Goal: Information Seeking & Learning: Understand process/instructions

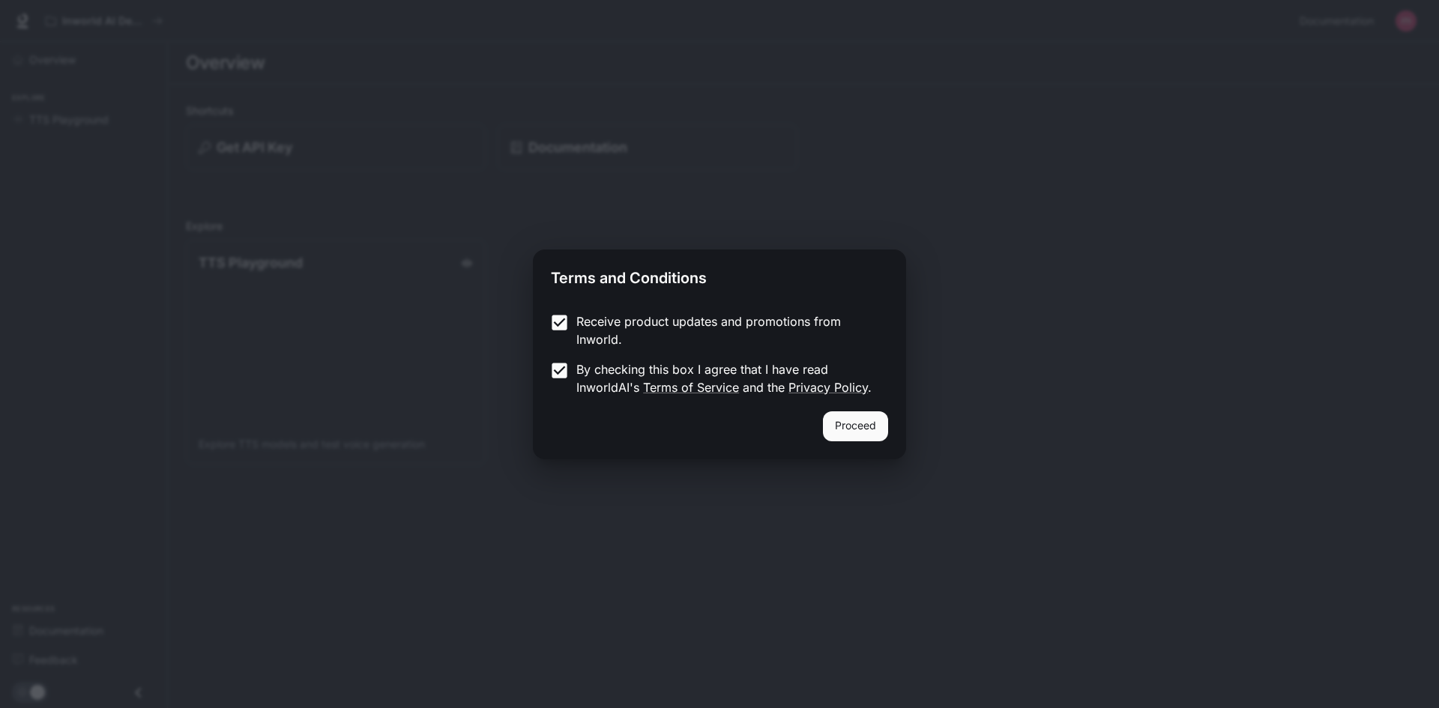
click at [874, 430] on button "Proceed" at bounding box center [855, 427] width 65 height 30
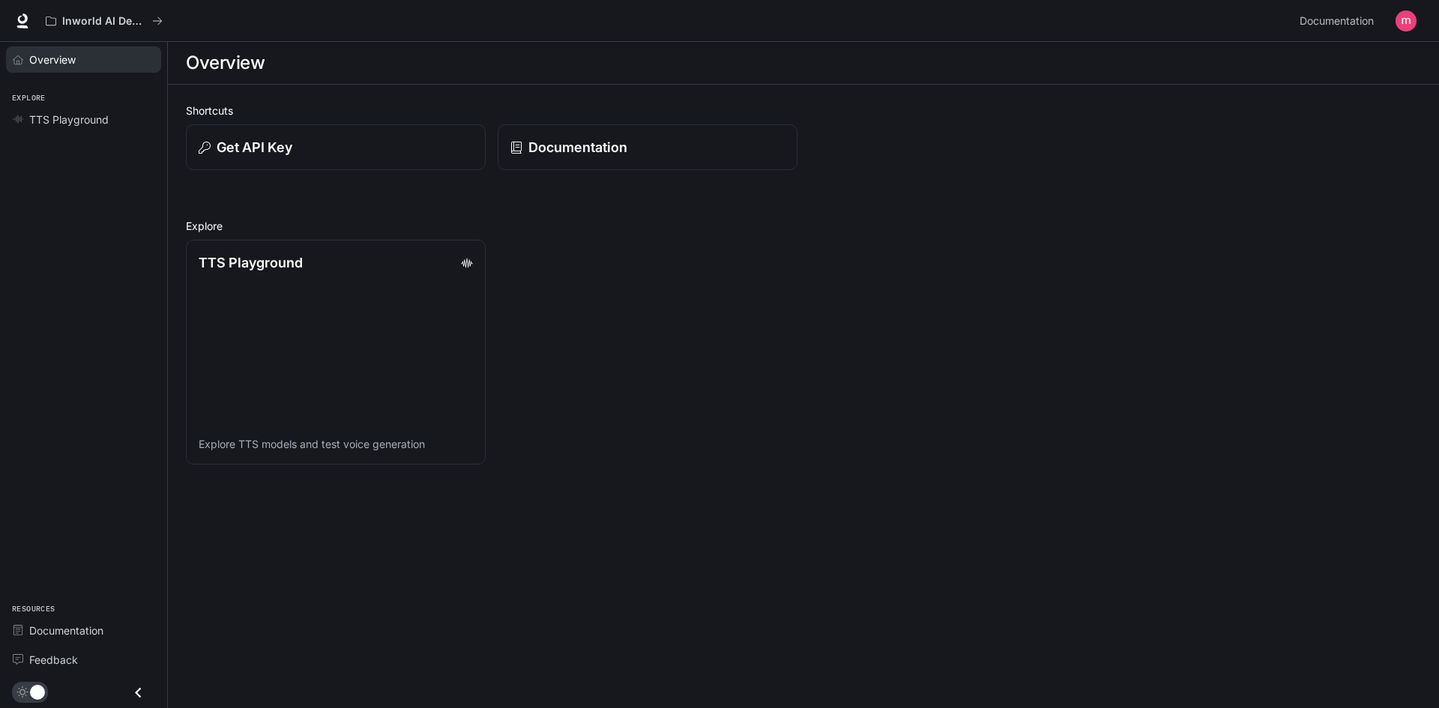
click at [70, 59] on span "Overview" at bounding box center [52, 60] width 46 height 16
click at [313, 72] on div "Overview" at bounding box center [803, 63] width 1235 height 30
click at [361, 170] on button "Get API Key" at bounding box center [335, 147] width 303 height 46
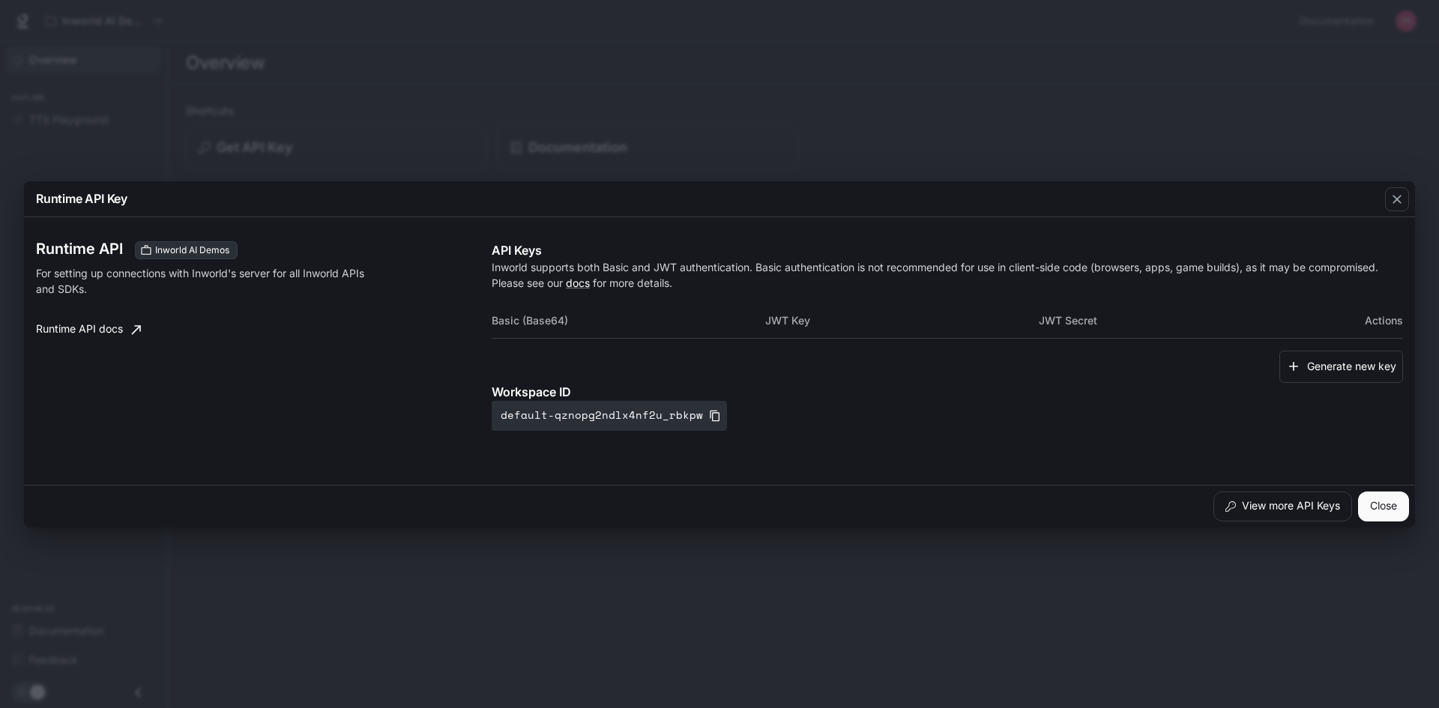
click at [1394, 504] on button "Close" at bounding box center [1383, 507] width 51 height 30
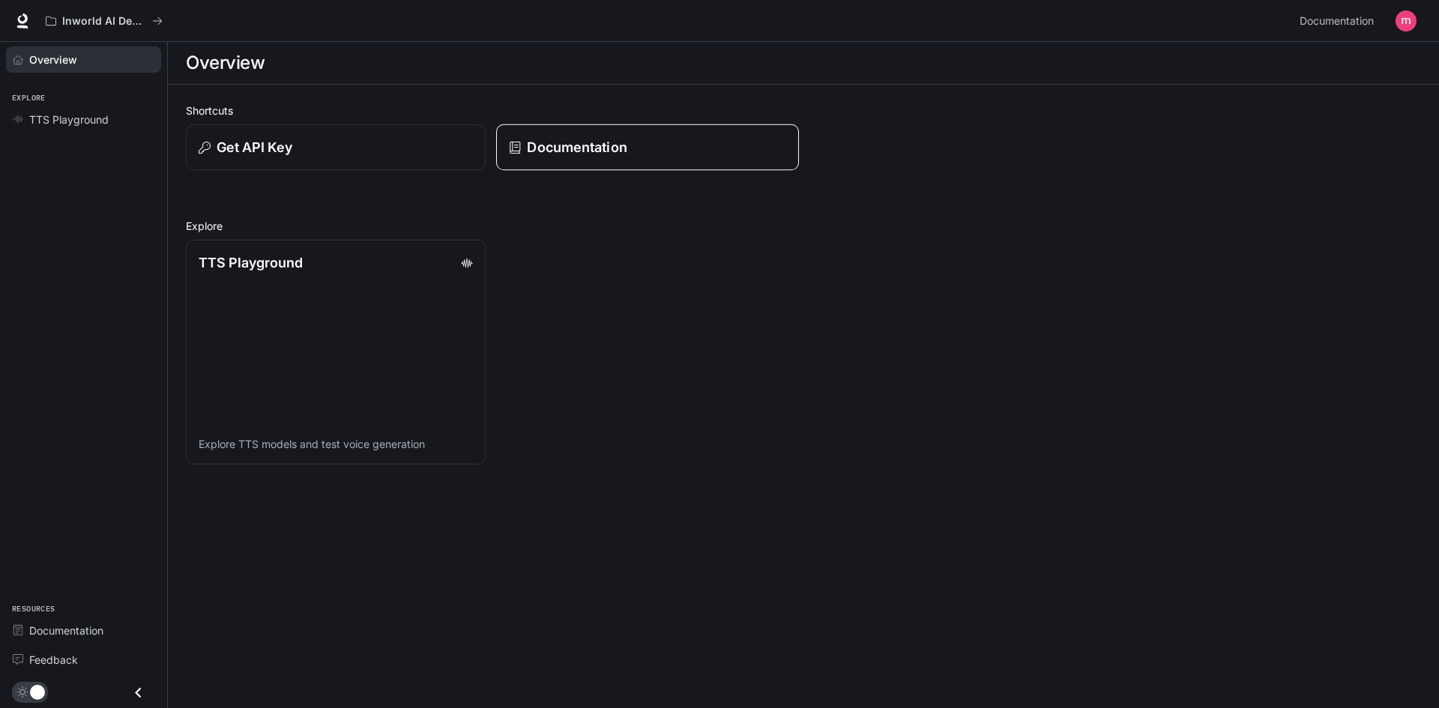
click at [594, 153] on p "Documentation" at bounding box center [577, 147] width 100 height 20
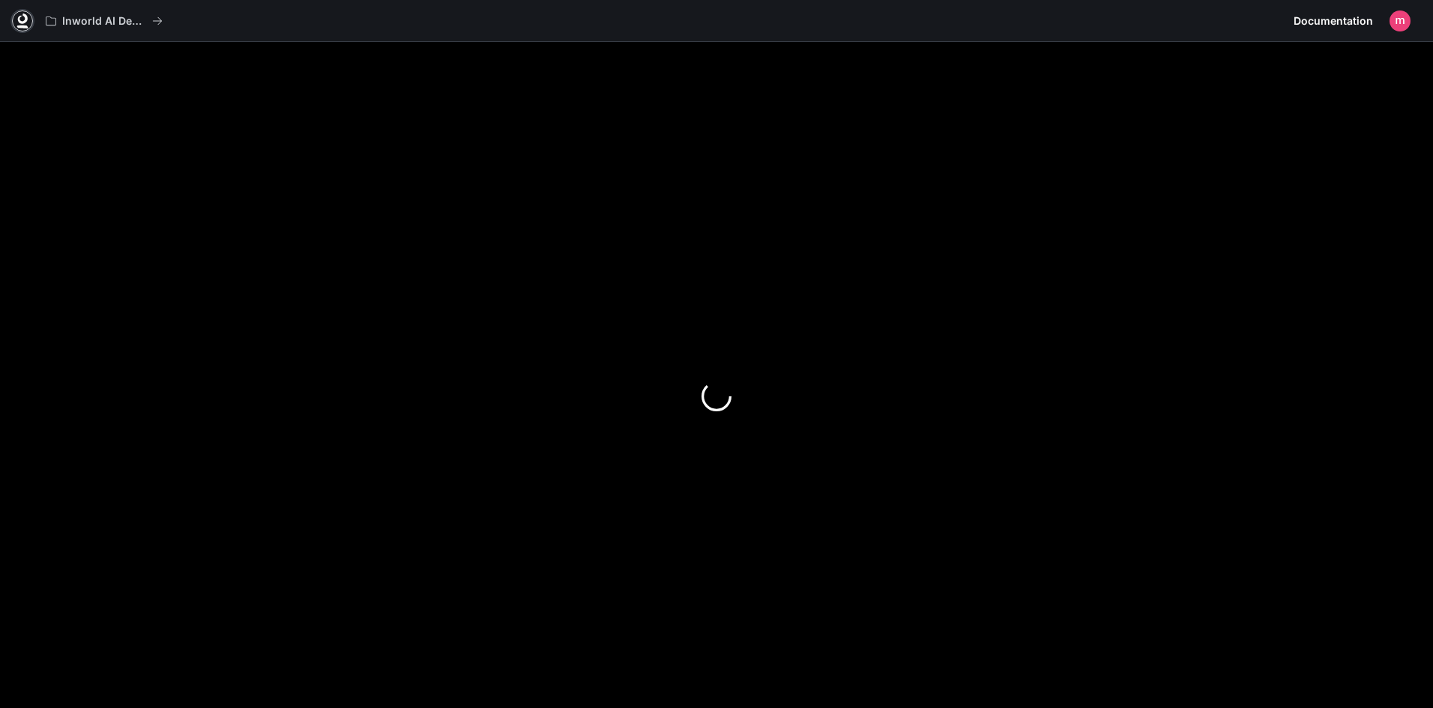
click at [24, 16] on icon at bounding box center [22, 20] width 15 height 15
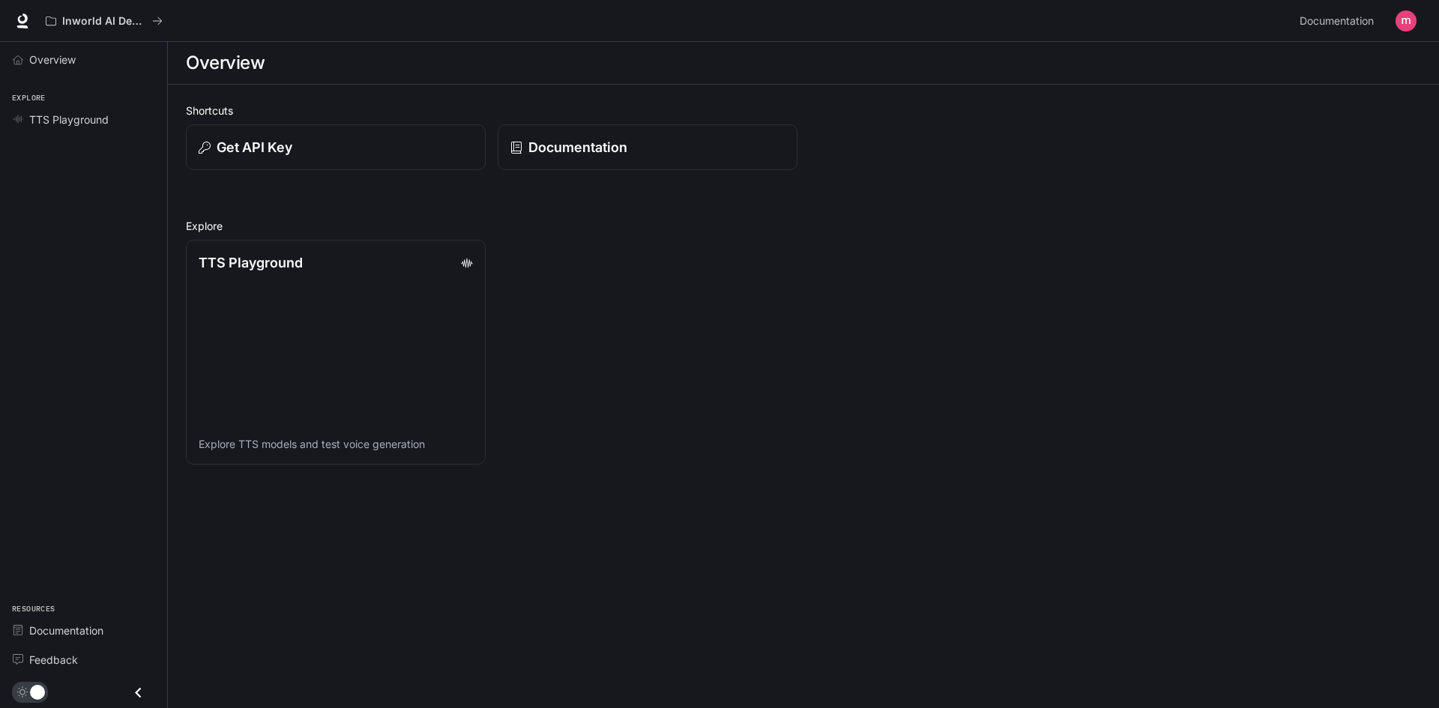
click at [37, 701] on span "main menu drawer" at bounding box center [30, 692] width 36 height 21
click at [334, 276] on link "TTS Playground Explore TTS models and test voice generation" at bounding box center [335, 352] width 303 height 227
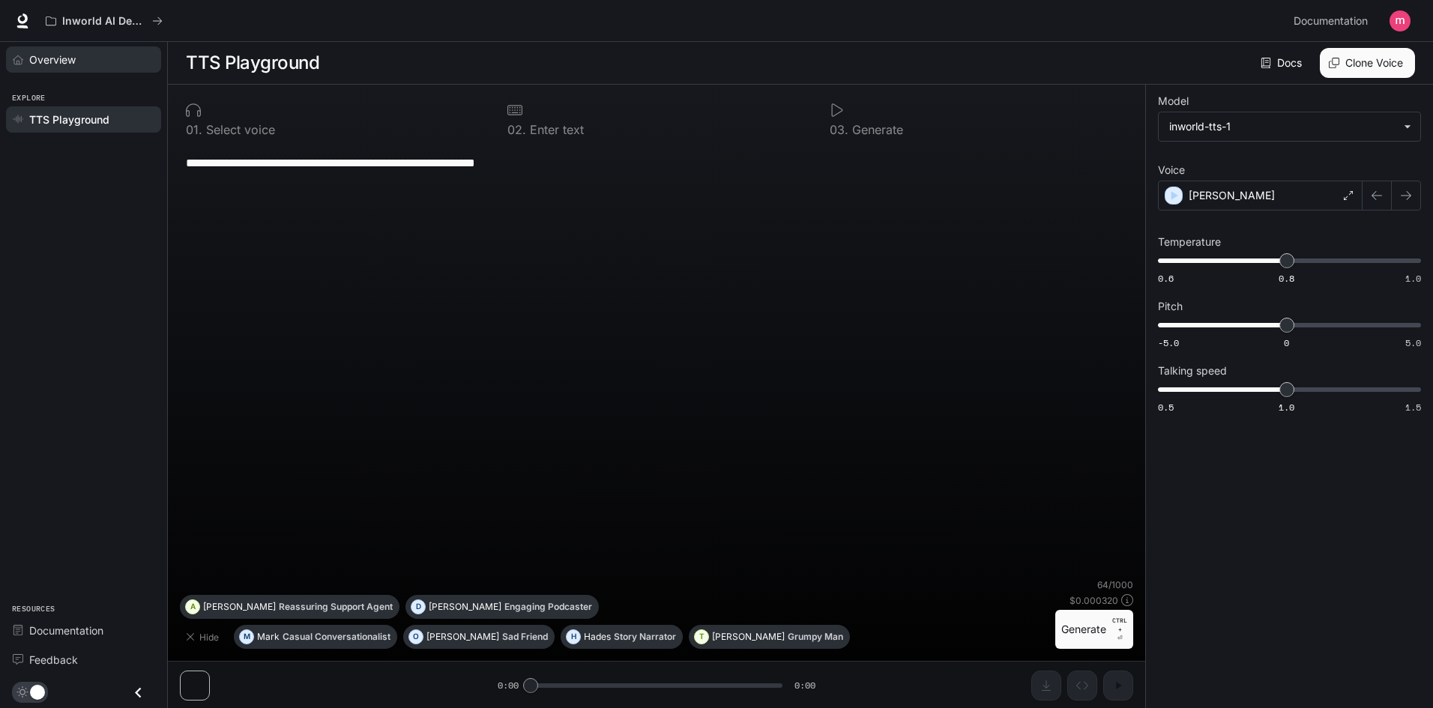
click at [52, 61] on span "Overview" at bounding box center [52, 60] width 46 height 16
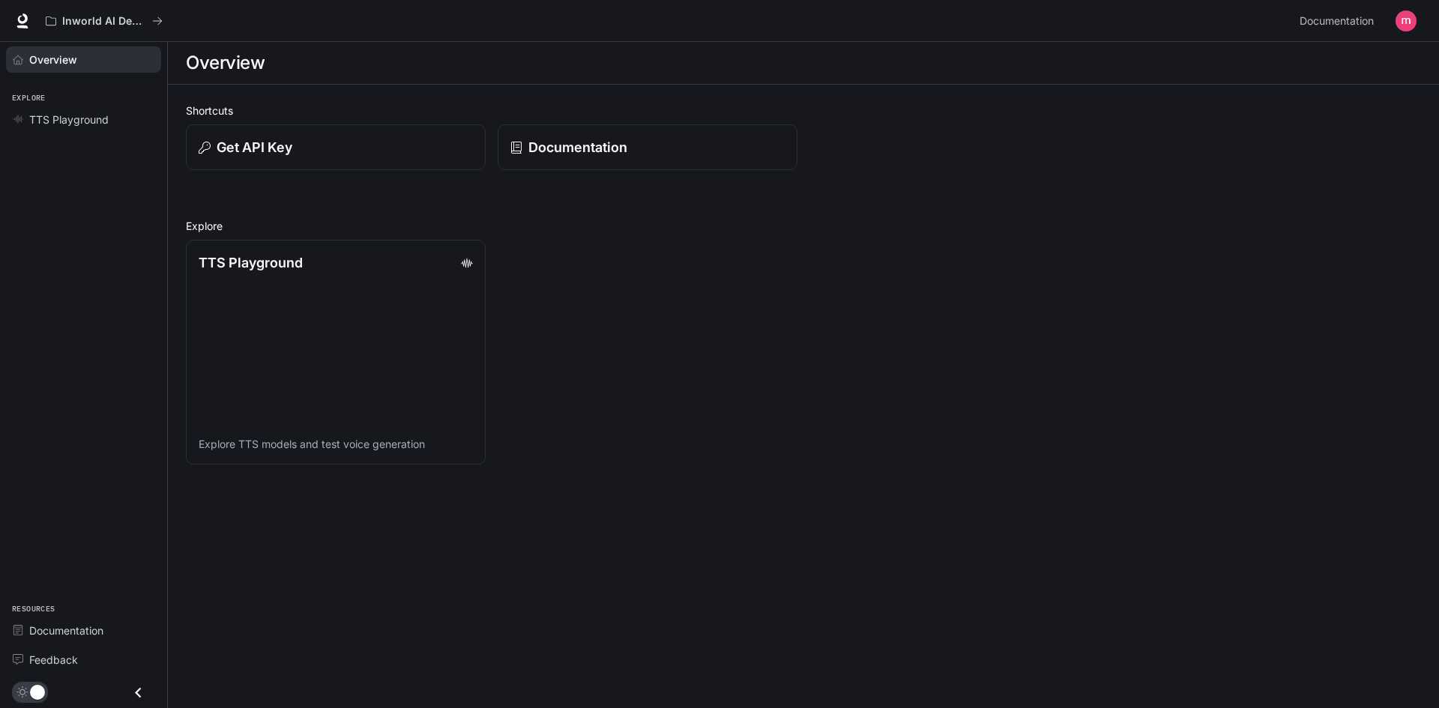
click at [246, 52] on h1 "Overview" at bounding box center [225, 63] width 79 height 30
drag, startPoint x: 246, startPoint y: 52, endPoint x: 108, endPoint y: 186, distance: 191.9
click at [108, 186] on div "Overview Explore TTS Playground Resources Documentation Feedback" at bounding box center [83, 375] width 167 height 666
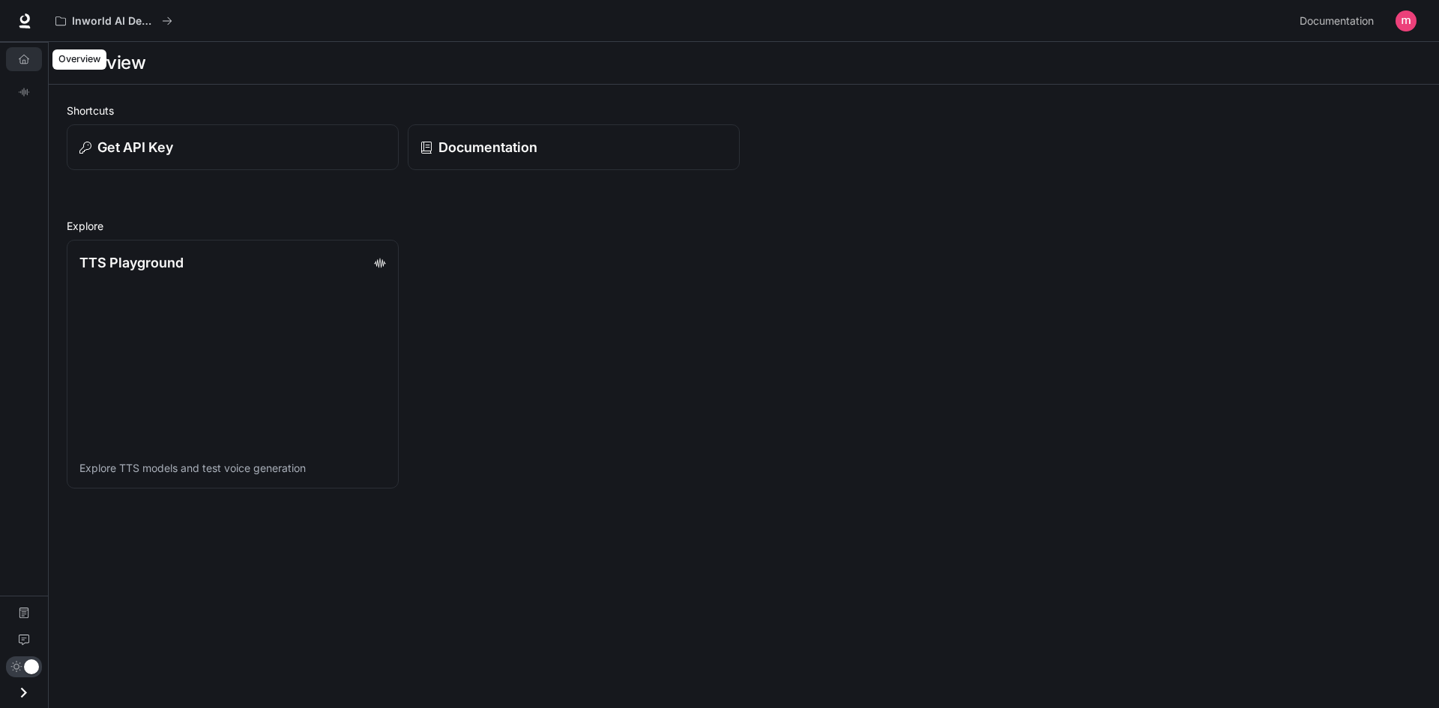
click at [16, 64] on link "Overview" at bounding box center [24, 59] width 36 height 24
click at [28, 114] on div "Overview TTS Playground Documentation Feedback" at bounding box center [24, 375] width 48 height 666
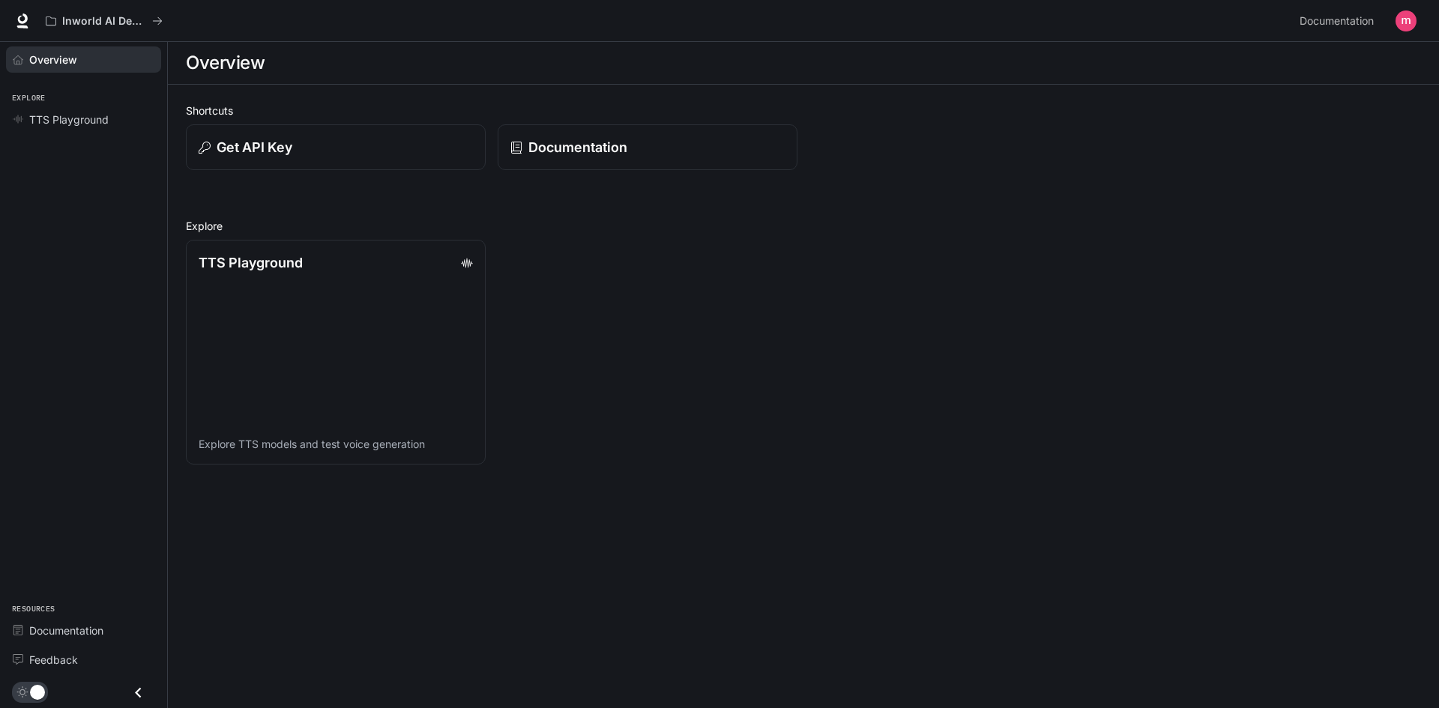
click at [75, 64] on span "Overview" at bounding box center [53, 60] width 48 height 16
click at [293, 56] on div "Overview" at bounding box center [803, 63] width 1235 height 30
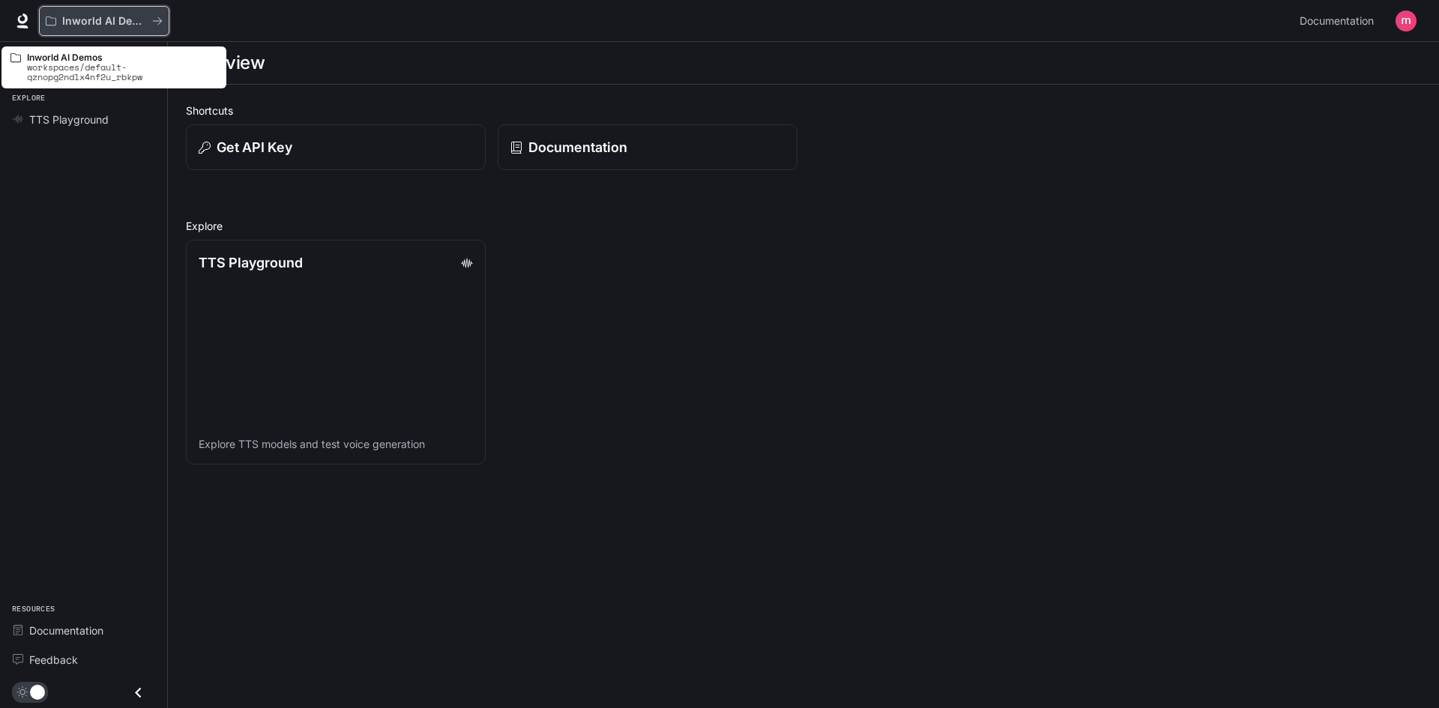
click at [141, 23] on p "Inworld AI Demos" at bounding box center [104, 21] width 84 height 13
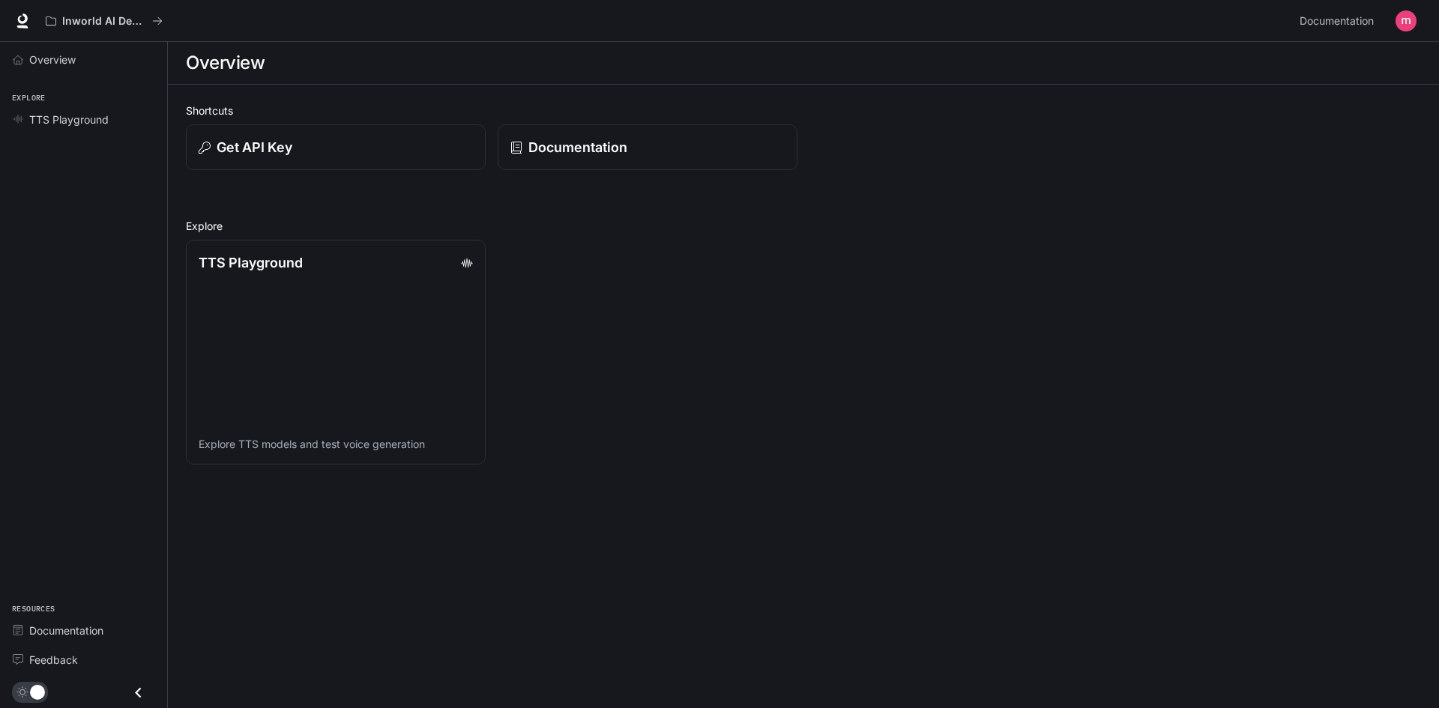
click at [287, 82] on section "Overview" at bounding box center [803, 63] width 1271 height 43
click at [591, 165] on link "Documentation" at bounding box center [647, 147] width 303 height 46
